Goal: Information Seeking & Learning: Check status

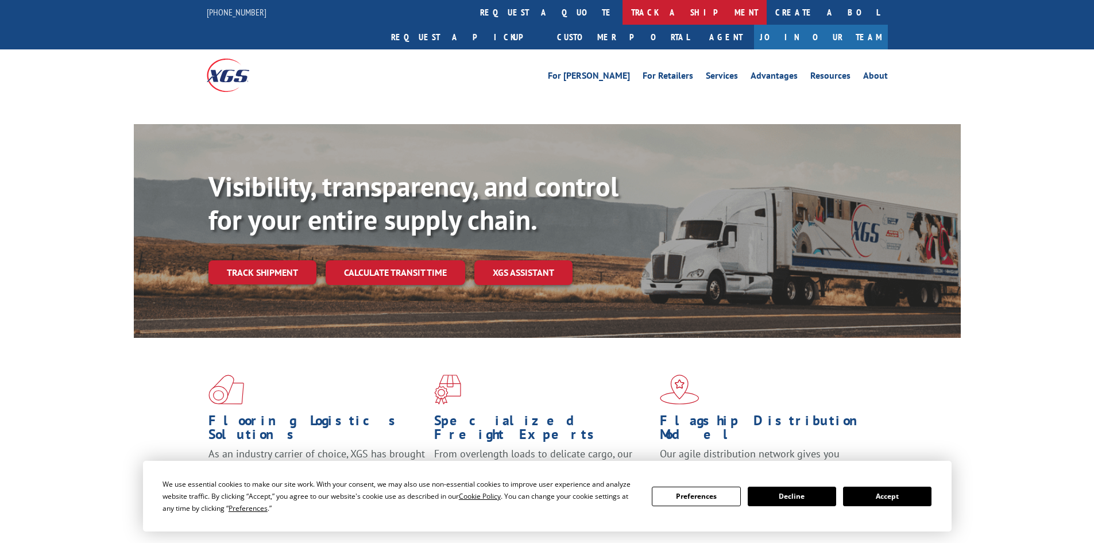
click at [623, 11] on link "track a shipment" at bounding box center [695, 12] width 144 height 25
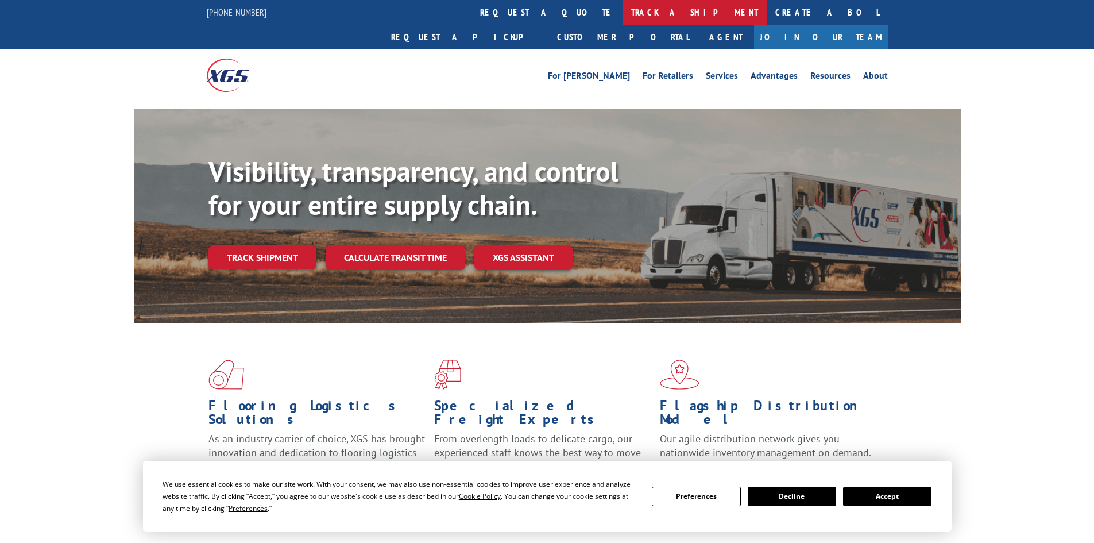
click at [623, 11] on link "track a shipment" at bounding box center [695, 12] width 144 height 25
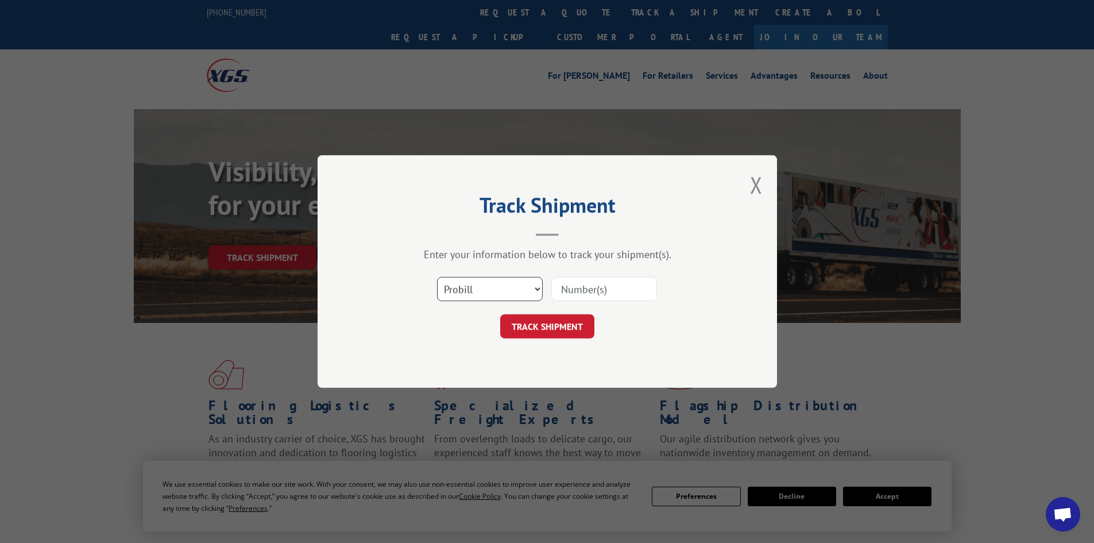
click at [495, 287] on select "Select category... Probill BOL PO" at bounding box center [490, 289] width 106 height 24
select select "bol"
click at [437, 277] on select "Select category... Probill BOL PO" at bounding box center [490, 289] width 106 height 24
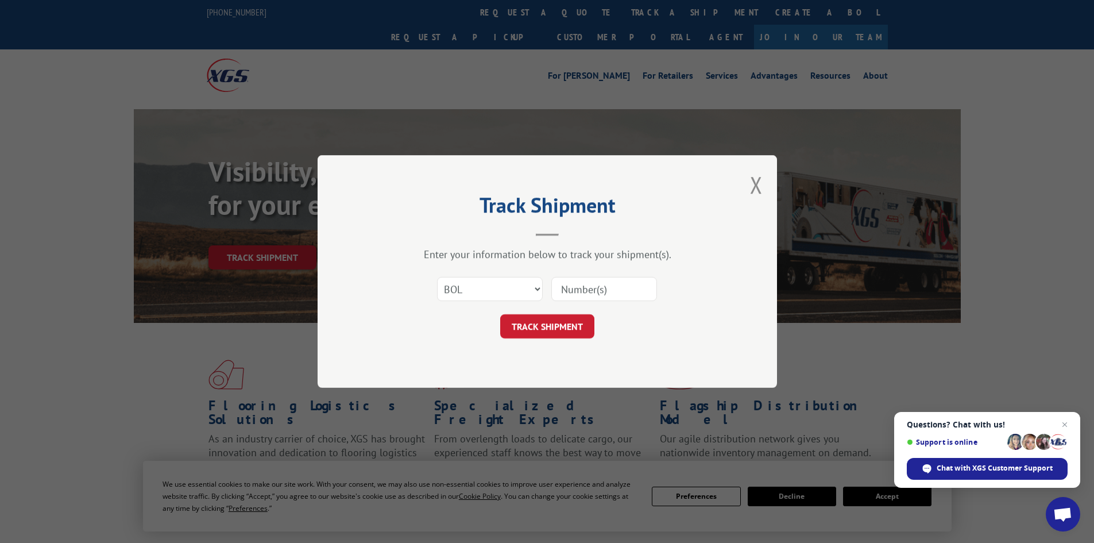
click at [569, 288] on input at bounding box center [605, 289] width 106 height 24
paste input "7050679"
type input "7050679"
click at [536, 334] on button "TRACK SHIPMENT" at bounding box center [547, 326] width 94 height 24
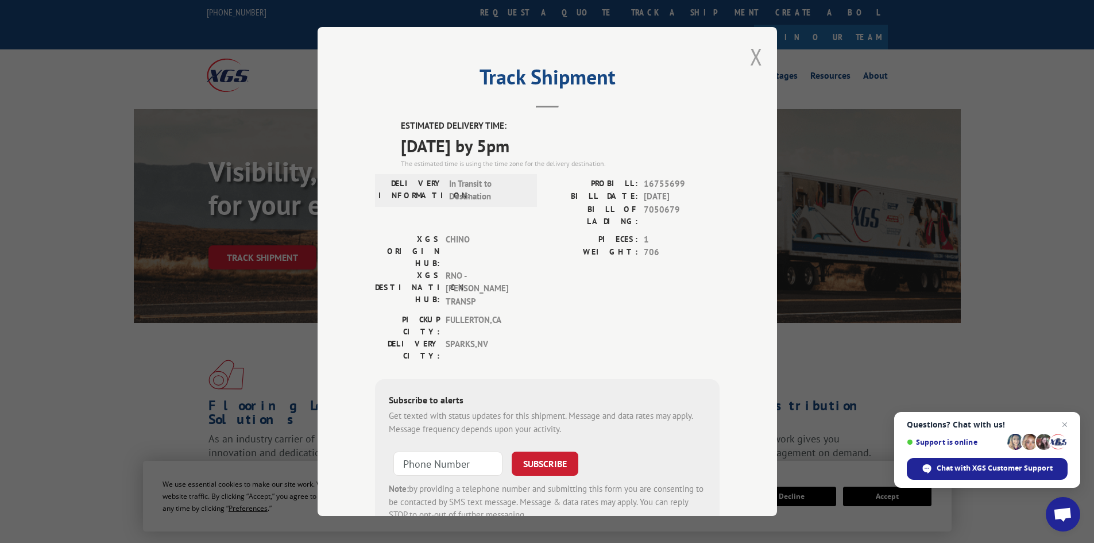
click at [751, 56] on button "Close modal" at bounding box center [756, 56] width 13 height 30
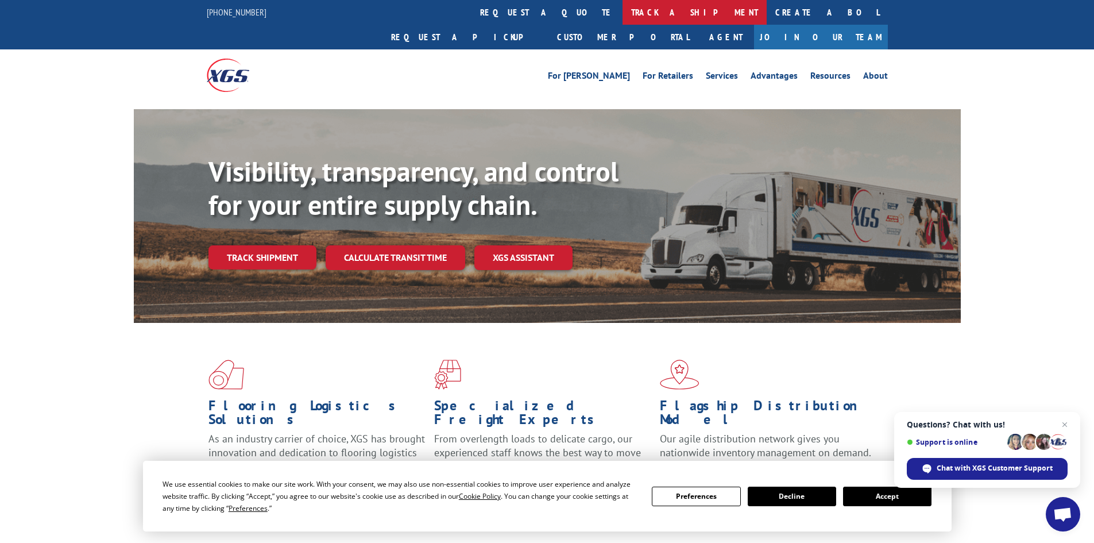
click at [623, 14] on link "track a shipment" at bounding box center [695, 12] width 144 height 25
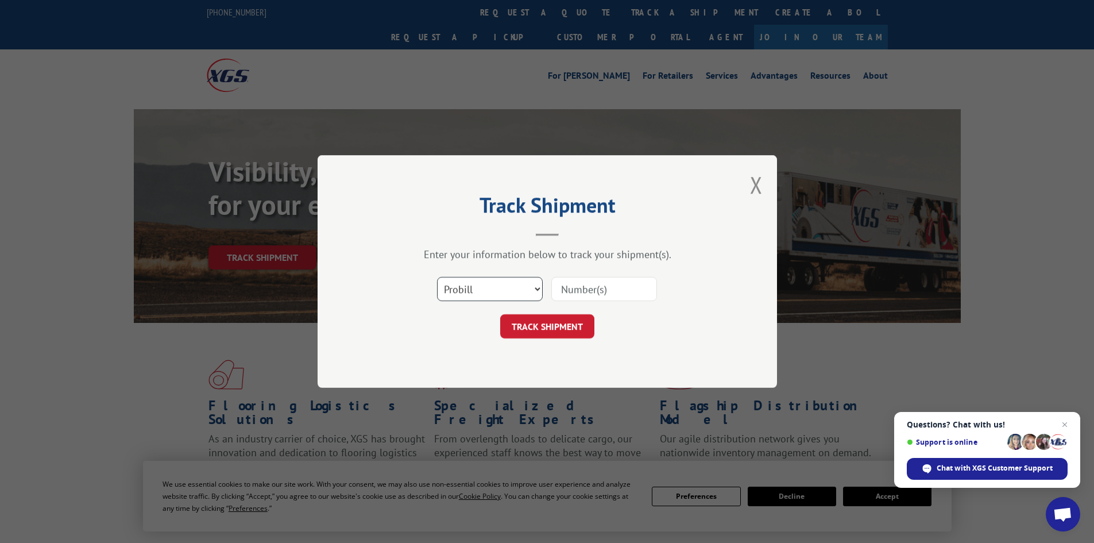
click at [500, 279] on select "Select category... Probill BOL PO" at bounding box center [490, 289] width 106 height 24
select select "bol"
click at [437, 277] on select "Select category... Probill BOL PO" at bounding box center [490, 289] width 106 height 24
click at [577, 282] on input at bounding box center [605, 289] width 106 height 24
paste input "7050678"
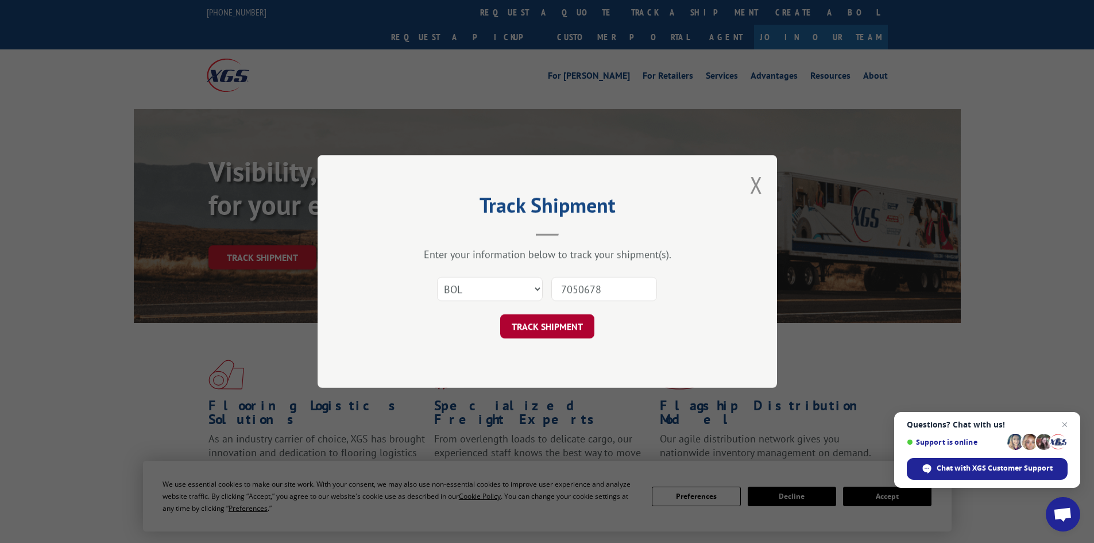
type input "7050678"
click at [538, 329] on button "TRACK SHIPMENT" at bounding box center [547, 326] width 94 height 24
